Goal: Task Accomplishment & Management: Use online tool/utility

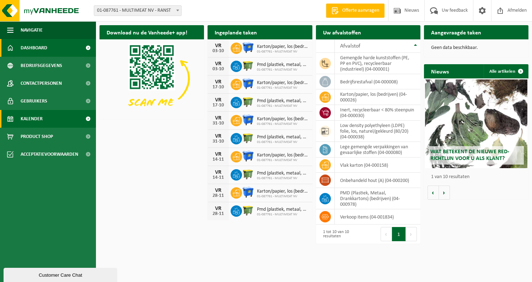
click at [40, 114] on span "Kalender" at bounding box center [32, 119] width 22 height 18
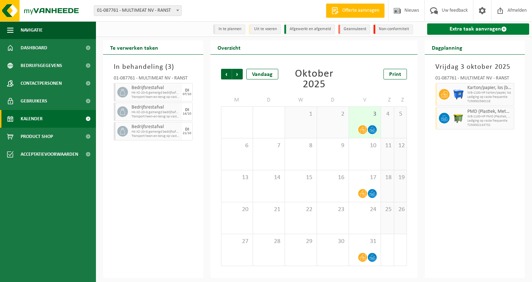
click at [466, 30] on link "Extra taak aanvragen" at bounding box center [478, 28] width 102 height 11
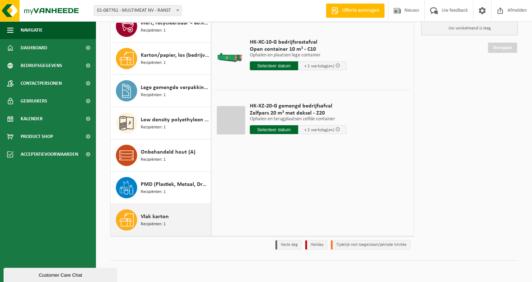
scroll to position [65, 0]
click at [157, 223] on span "Recipiënten: 1" at bounding box center [153, 224] width 25 height 7
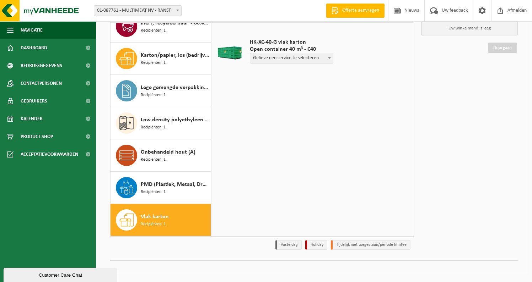
click at [288, 55] on span "Gelieve een service te selecteren" at bounding box center [291, 58] width 83 height 10
select select "P2PL-VEL-033589_HK-XC-40-GN-00_04-000158_46"
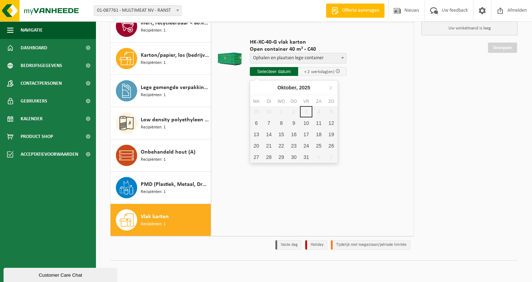
click at [273, 73] on input "text" at bounding box center [274, 71] width 48 height 9
click at [255, 126] on div "6" at bounding box center [256, 123] width 12 height 11
type input "Van 2025-10-06"
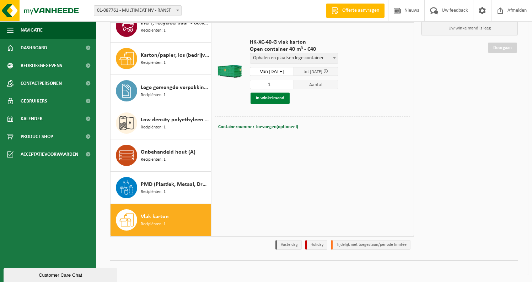
click at [274, 97] on button "In winkelmand" at bounding box center [269, 98] width 39 height 11
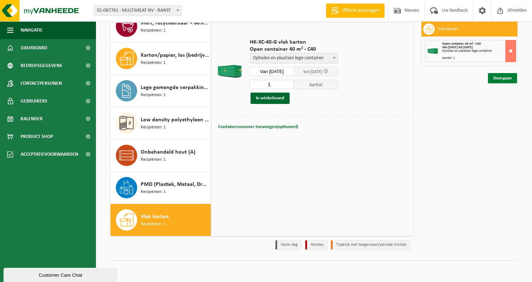
click at [506, 80] on link "Doorgaan" at bounding box center [502, 78] width 29 height 10
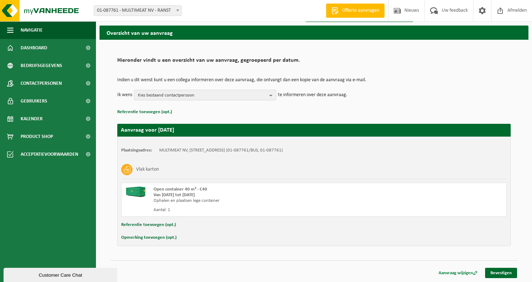
scroll to position [22, 0]
click at [503, 272] on link "Bevestigen" at bounding box center [501, 273] width 32 height 10
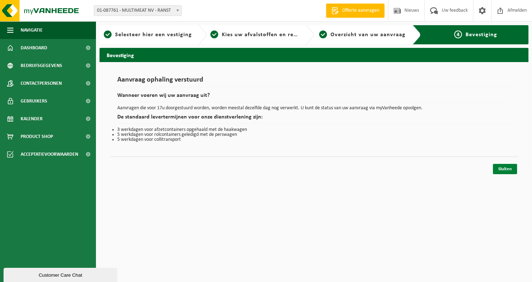
click at [502, 169] on link "Sluiten" at bounding box center [504, 169] width 24 height 10
